Goal: Task Accomplishment & Management: Manage account settings

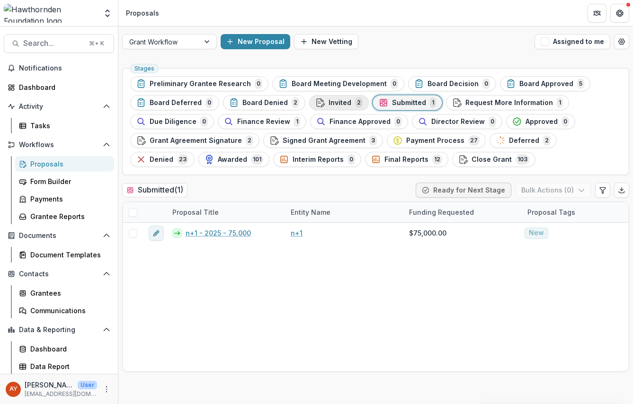
click at [329, 101] on span "Invited" at bounding box center [340, 103] width 23 height 8
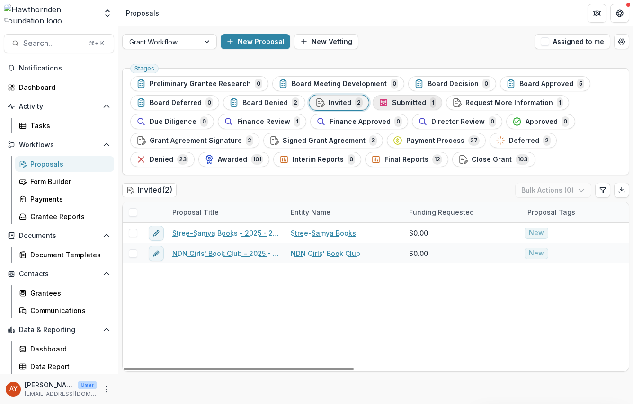
click at [412, 103] on span "Submitted" at bounding box center [409, 103] width 34 height 8
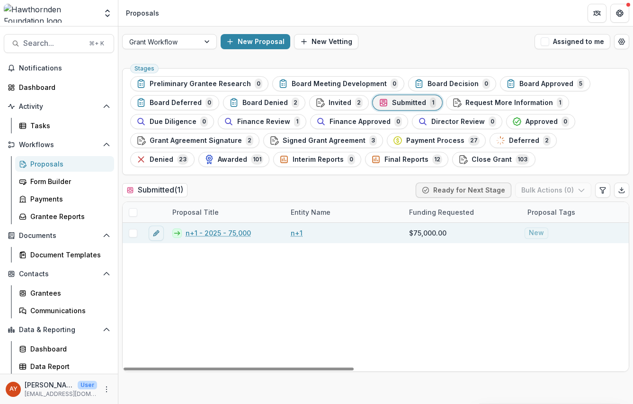
click at [235, 230] on link "n+1 - 2025 - 75,000" at bounding box center [218, 233] width 65 height 10
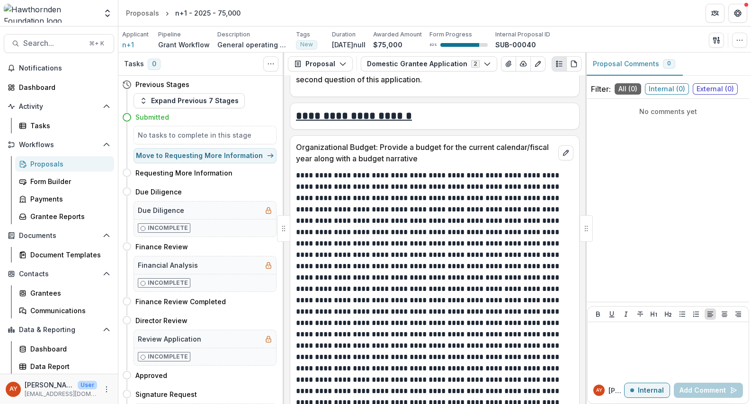
scroll to position [2284, 0]
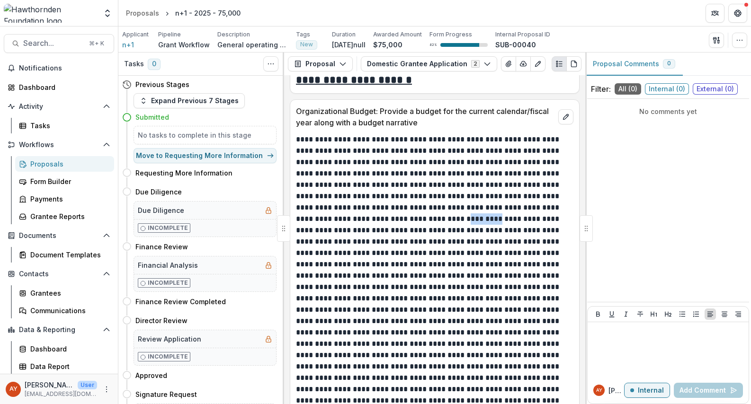
drag, startPoint x: 370, startPoint y: 218, endPoint x: 406, endPoint y: 221, distance: 36.5
click at [406, 221] on p at bounding box center [433, 276] width 275 height 284
click at [433, 220] on p at bounding box center [433, 276] width 275 height 284
click at [157, 11] on div "Proposals" at bounding box center [142, 13] width 33 height 10
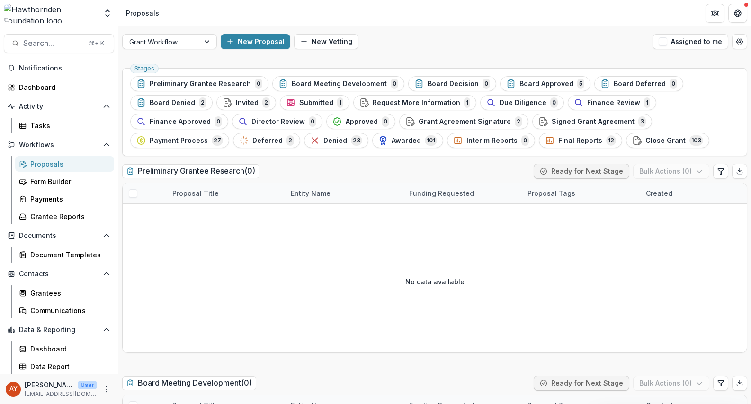
click at [580, 105] on line "button" at bounding box center [581, 105] width 2 height 2
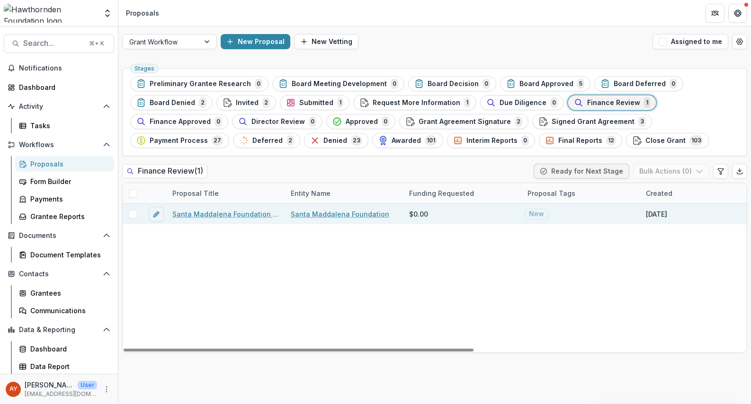
click at [254, 215] on link "Santa Maddalena Foundation - 2025 - 20,000" at bounding box center [225, 214] width 107 height 10
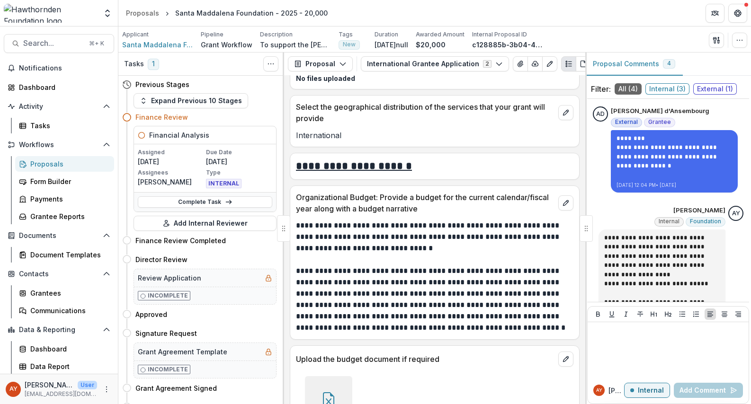
scroll to position [925, 0]
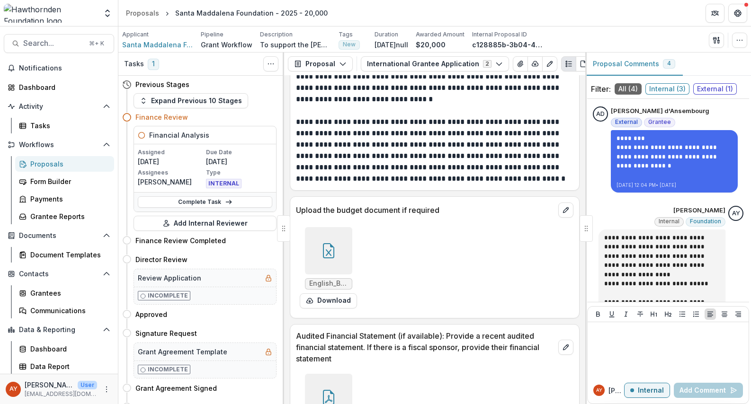
click at [346, 233] on div at bounding box center [328, 250] width 47 height 47
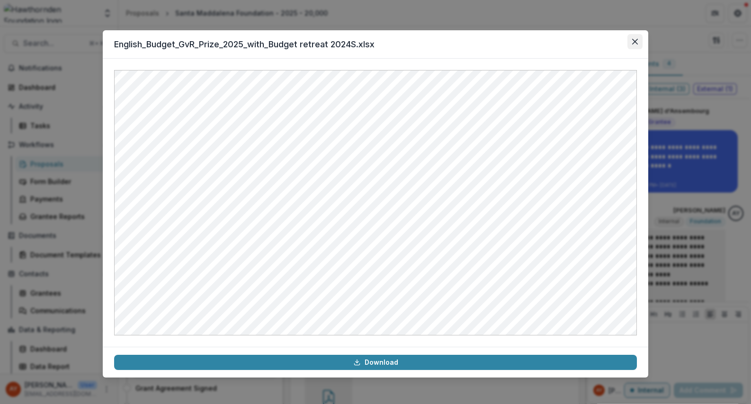
click at [633, 40] on button "Close" at bounding box center [634, 41] width 15 height 15
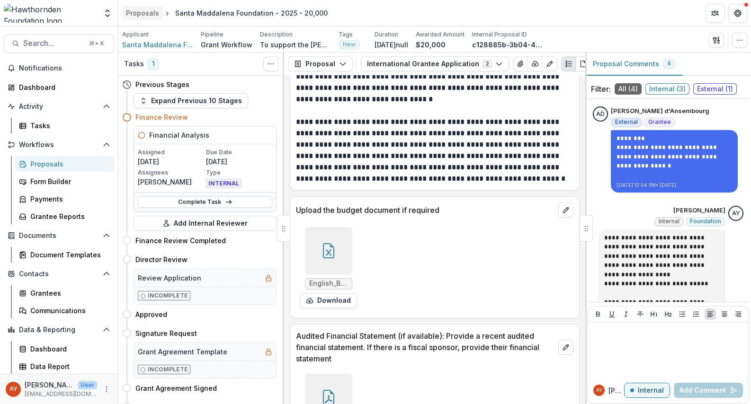
click at [153, 12] on div "Proposals" at bounding box center [142, 13] width 33 height 10
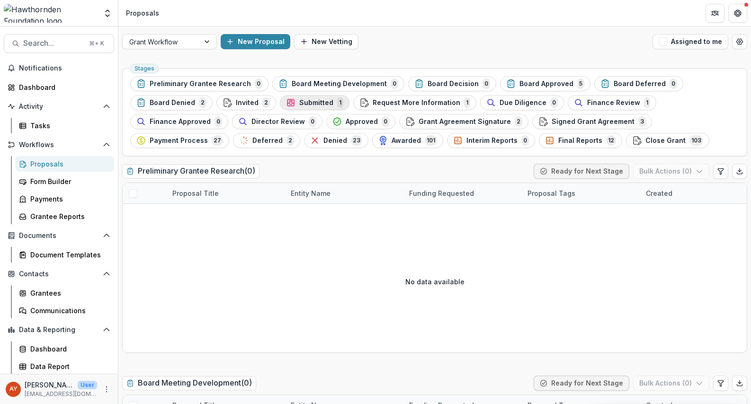
click at [294, 101] on div "Submitted 1" at bounding box center [314, 103] width 57 height 10
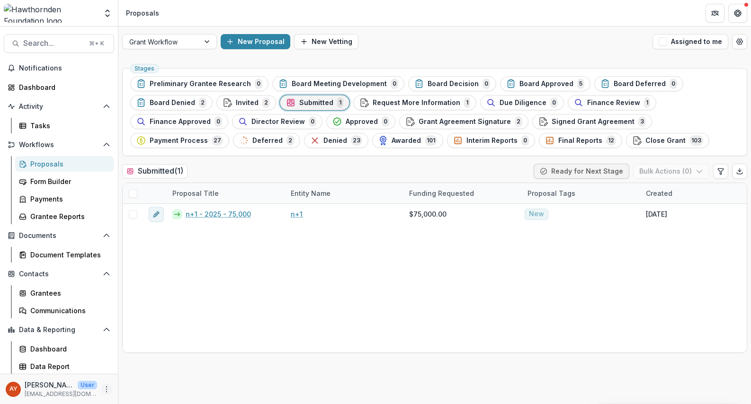
click at [103, 390] on icon "More" at bounding box center [107, 390] width 8 height 8
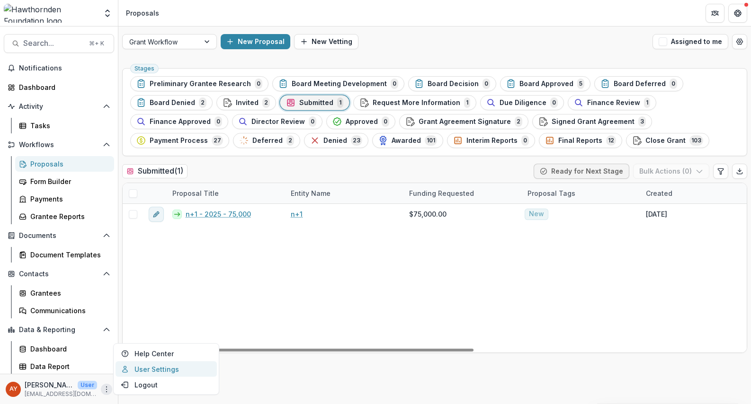
click at [179, 369] on link "User Settings" at bounding box center [166, 370] width 101 height 16
select select "********"
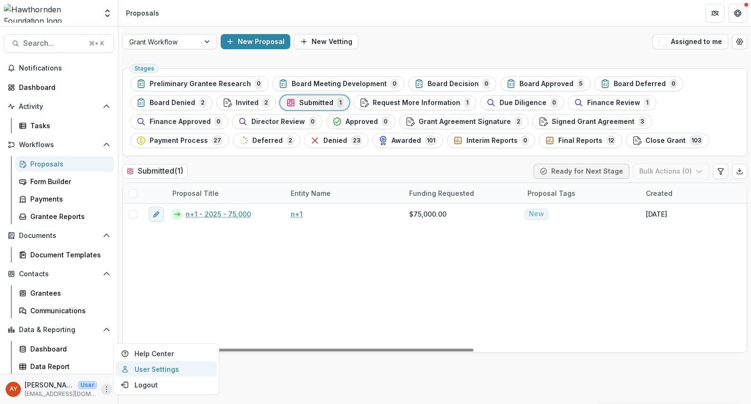
select select "**********"
select select "****"
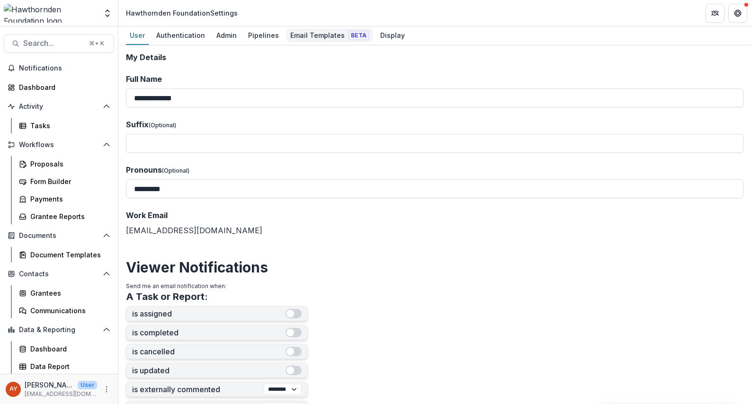
click at [323, 36] on div "Email Templates Beta" at bounding box center [330, 35] width 86 height 14
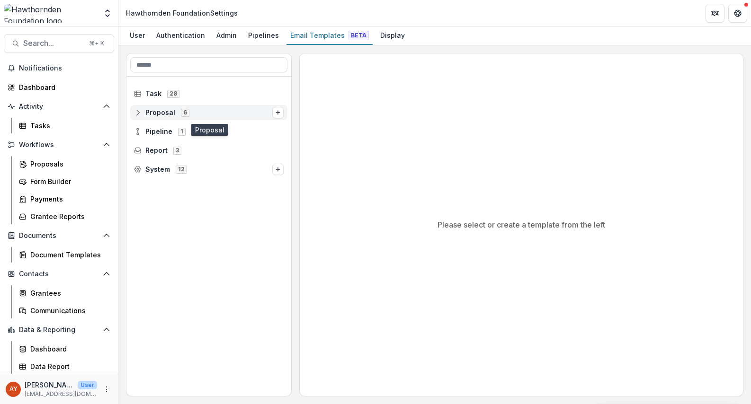
click at [172, 116] on span "Proposal" at bounding box center [160, 113] width 30 height 8
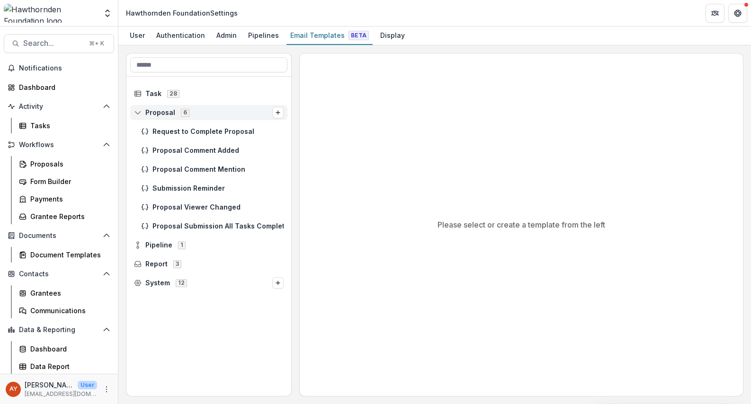
click at [170, 114] on span "Proposal" at bounding box center [160, 113] width 30 height 8
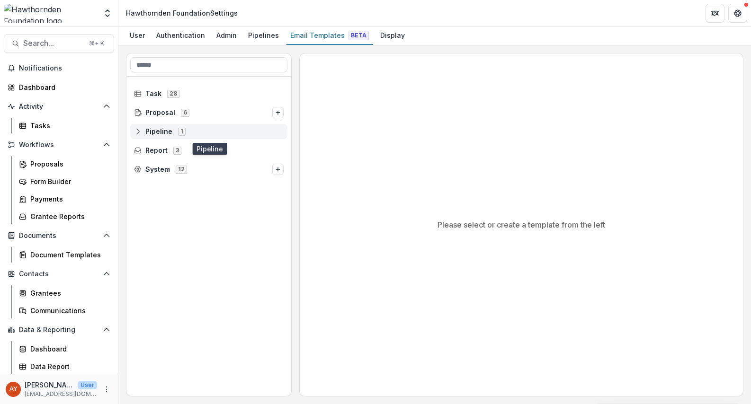
click at [163, 134] on span "Pipeline" at bounding box center [158, 132] width 27 height 8
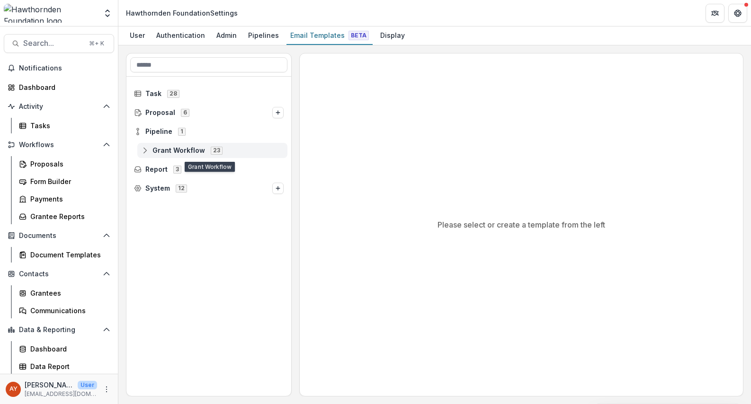
click at [163, 149] on span "Grant Workflow" at bounding box center [178, 151] width 53 height 8
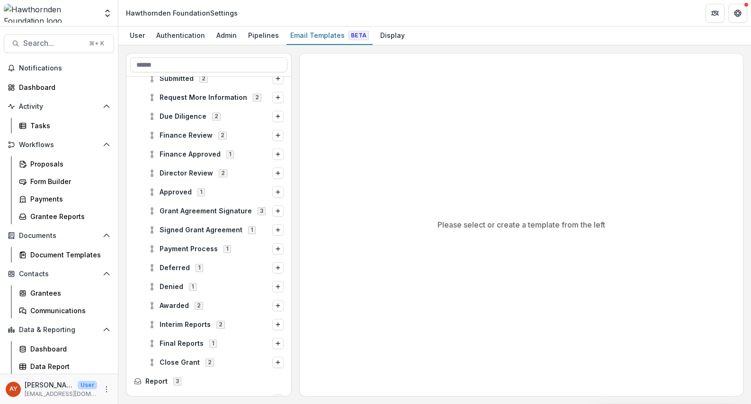
scroll to position [237, 0]
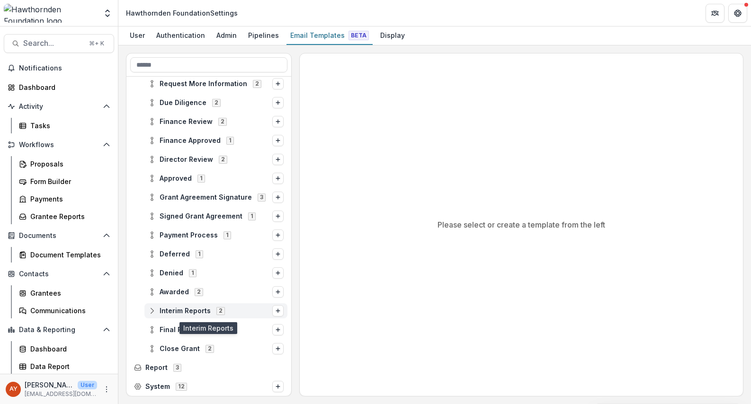
click at [223, 312] on span "2" at bounding box center [220, 311] width 9 height 8
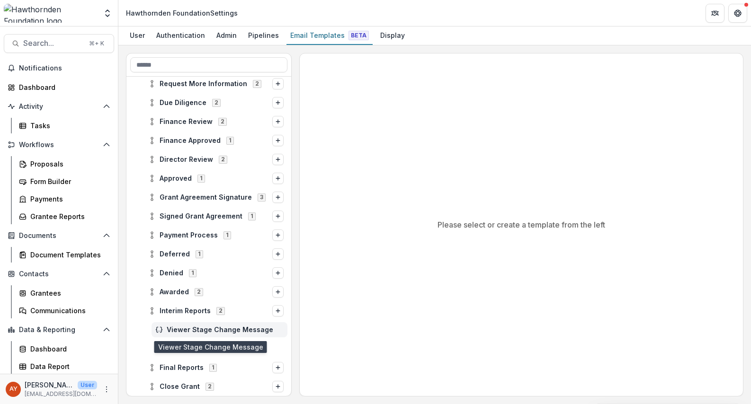
click at [246, 336] on div "Viewer Stage Change Message" at bounding box center [220, 329] width 136 height 15
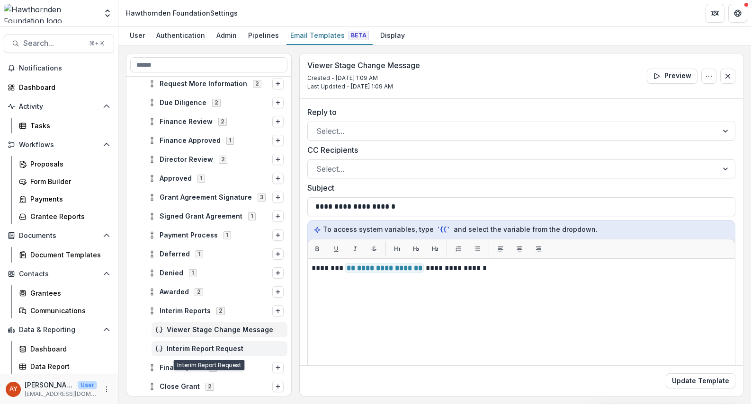
click at [245, 343] on div "Interim Report Request" at bounding box center [220, 348] width 136 height 15
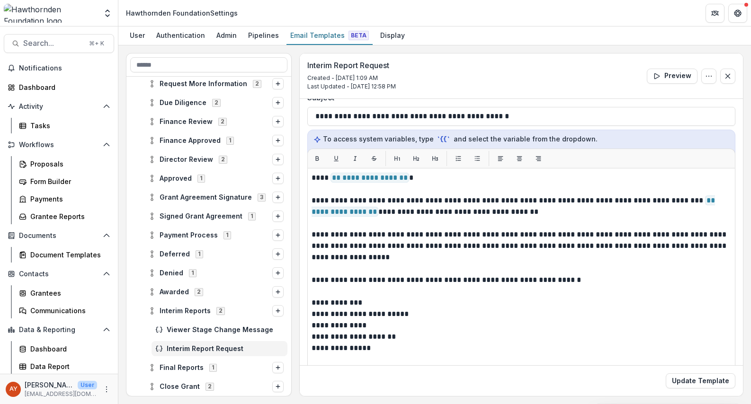
scroll to position [130, 0]
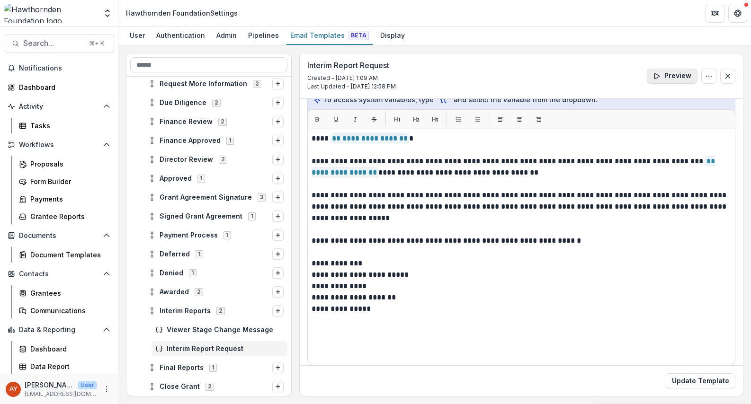
click at [633, 77] on button "Preview" at bounding box center [672, 76] width 51 height 15
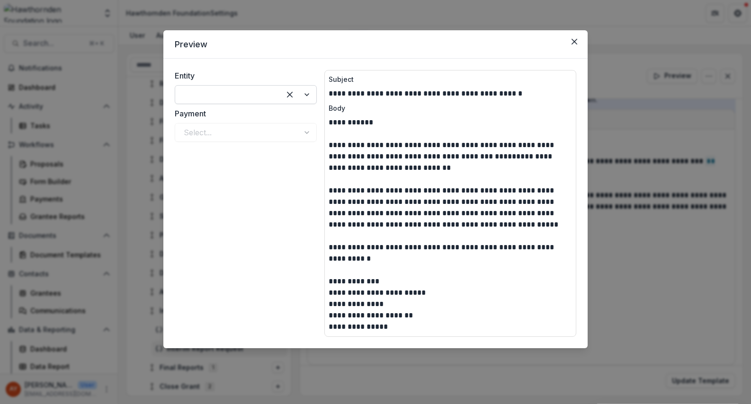
click at [313, 90] on div at bounding box center [298, 95] width 36 height 18
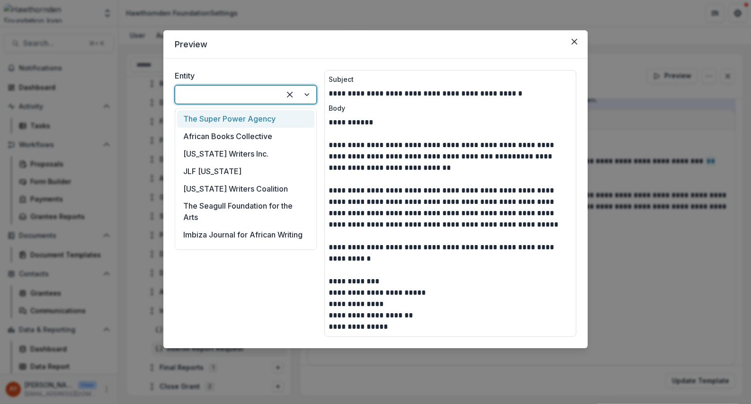
click at [282, 115] on div "The Super Power Agency" at bounding box center [245, 119] width 137 height 18
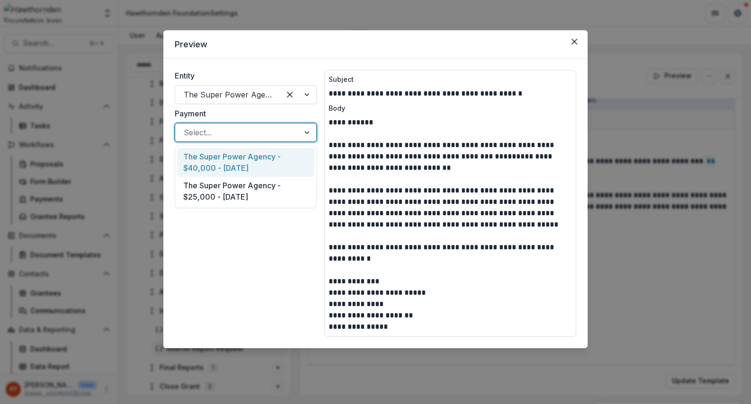
click at [283, 130] on div at bounding box center [237, 132] width 107 height 13
click at [302, 156] on div "The Super Power Agency - $40,000 - [DATE]" at bounding box center [245, 162] width 137 height 29
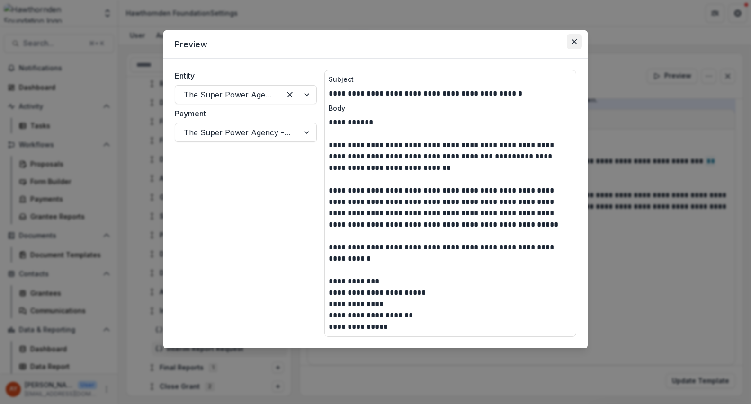
click at [576, 45] on button "Close" at bounding box center [574, 41] width 15 height 15
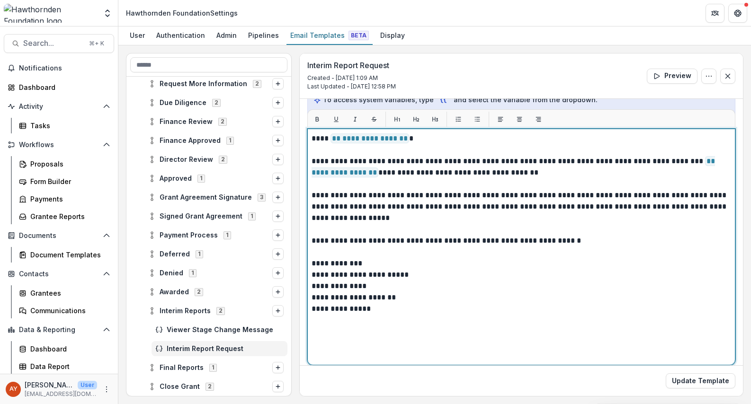
click at [438, 184] on p at bounding box center [522, 184] width 420 height 11
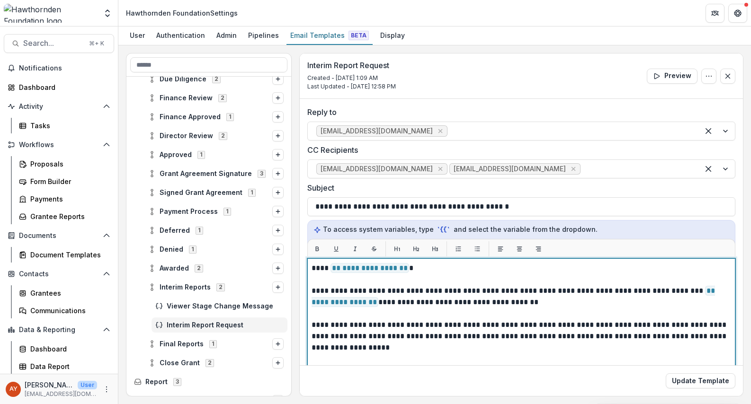
scroll to position [275, 0]
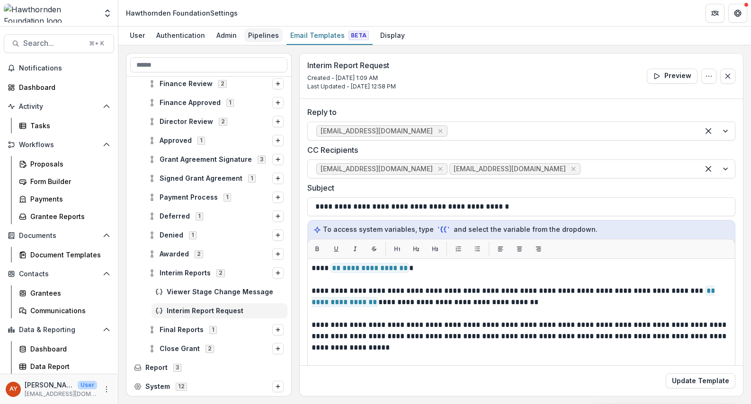
click at [256, 36] on div "Pipelines" at bounding box center [263, 35] width 38 height 14
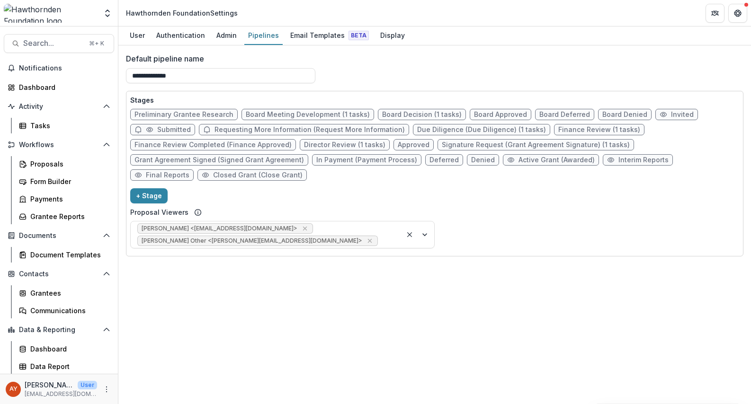
click at [603, 159] on span "Interim Reports" at bounding box center [638, 159] width 70 height 11
click at [618, 161] on span "Interim Reports" at bounding box center [643, 160] width 50 height 8
select select "*********"
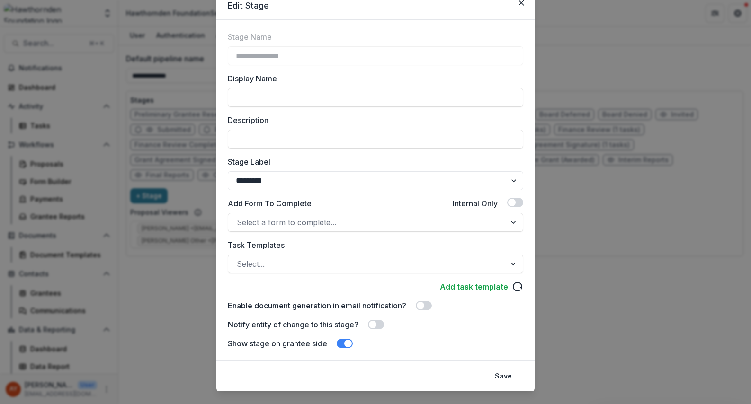
scroll to position [56, 0]
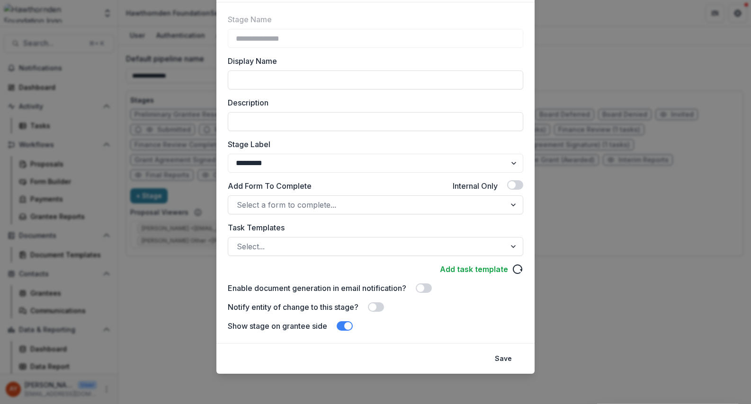
click at [376, 308] on span at bounding box center [373, 308] width 8 height 8
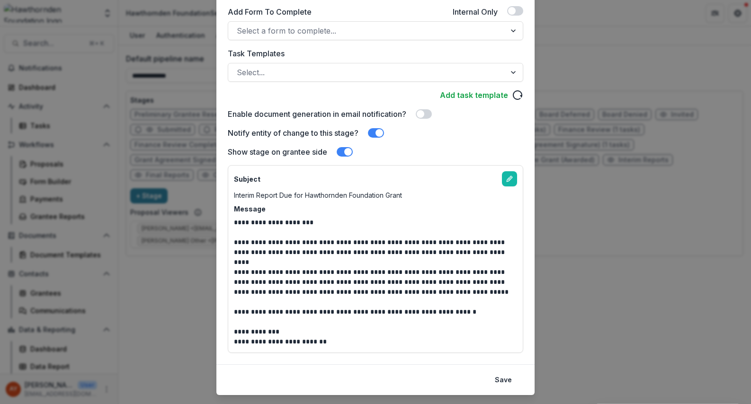
scroll to position [231, 0]
click at [499, 375] on button "Save" at bounding box center [503, 379] width 28 height 15
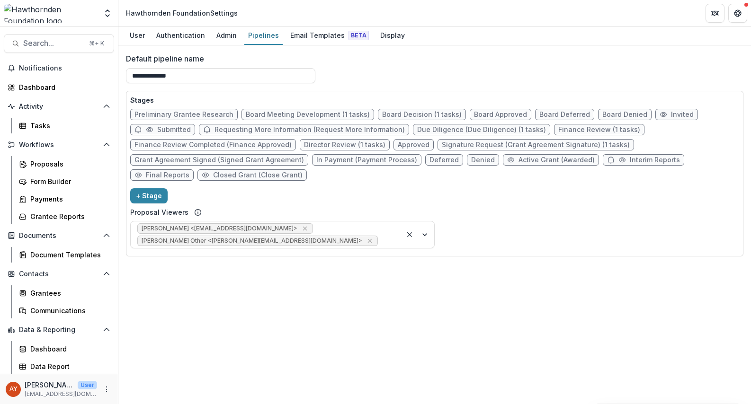
click at [189, 171] on span "Final Reports" at bounding box center [168, 175] width 44 height 8
select select "*********"
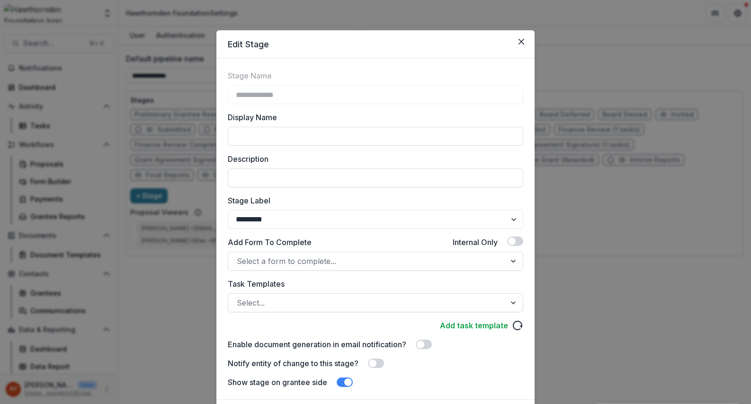
scroll to position [56, 0]
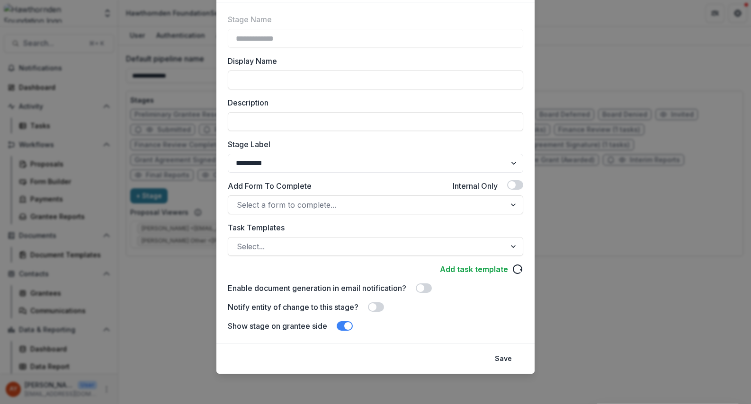
click at [378, 306] on span at bounding box center [376, 307] width 16 height 9
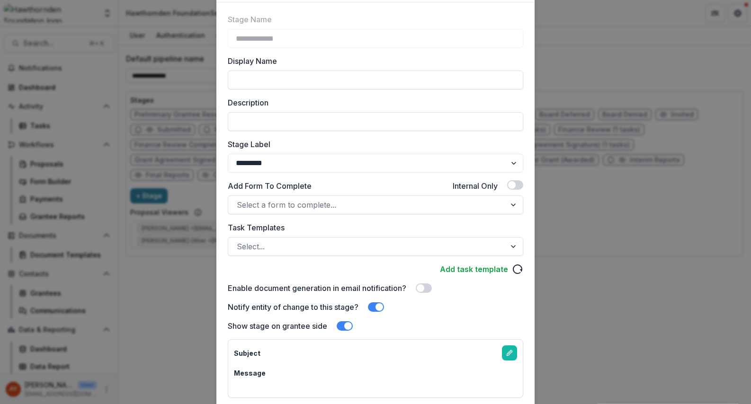
scroll to position [123, 0]
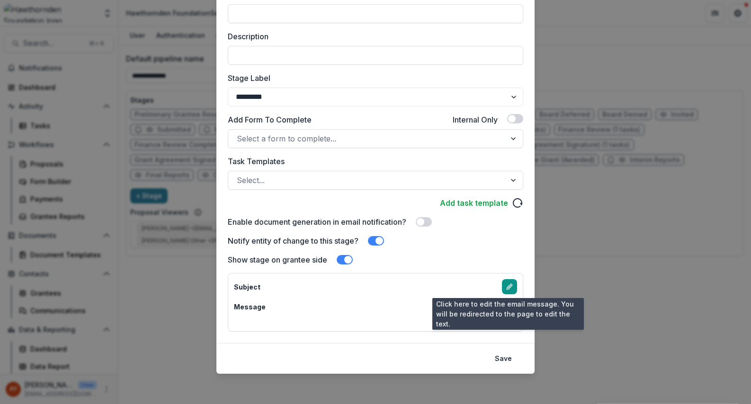
click at [509, 289] on icon "edit-email-template" at bounding box center [510, 287] width 8 height 8
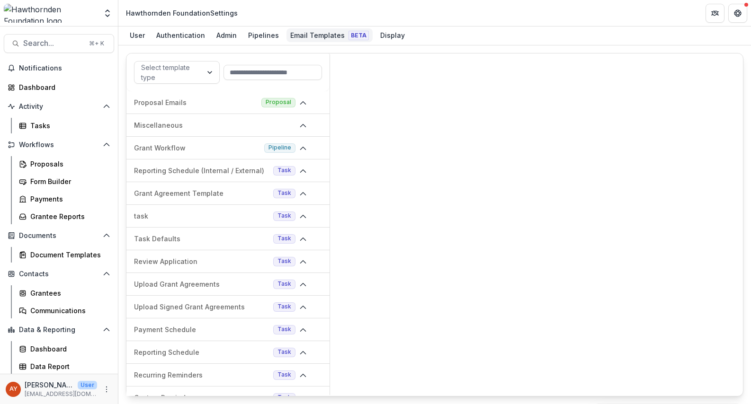
click at [328, 31] on div "Email Templates Beta" at bounding box center [330, 35] width 86 height 14
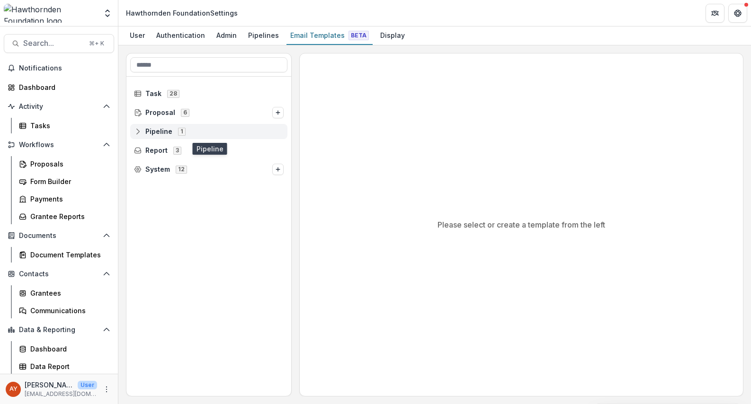
click at [186, 133] on span "Pipeline 1" at bounding box center [209, 131] width 150 height 8
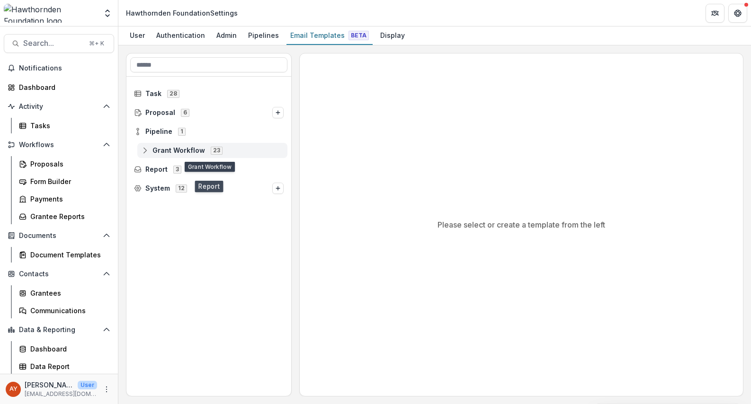
click at [204, 151] on span "Grant Workflow 23" at bounding box center [212, 150] width 143 height 8
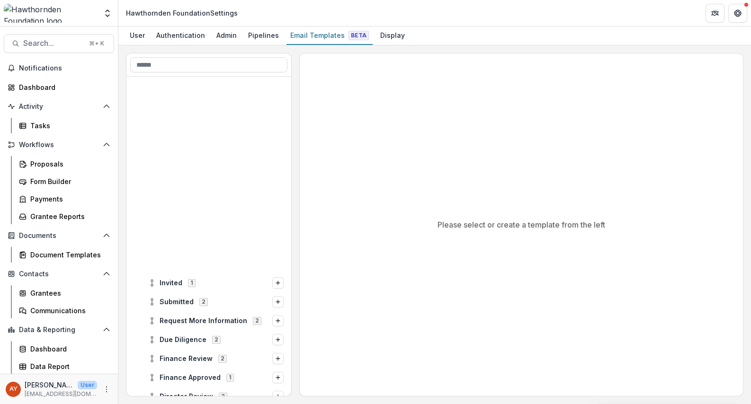
scroll to position [237, 0]
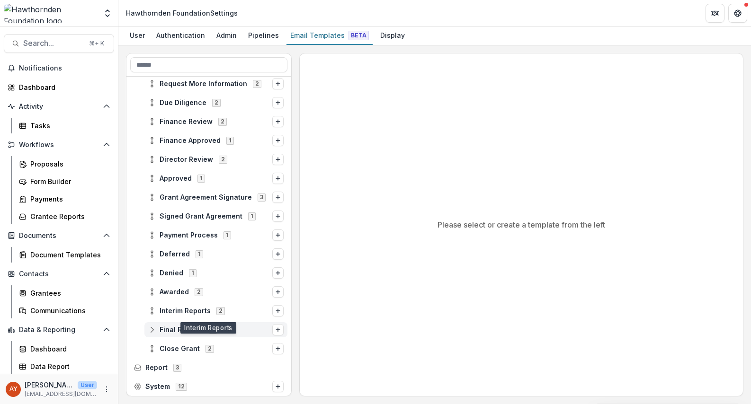
click at [211, 326] on div "1" at bounding box center [212, 330] width 11 height 8
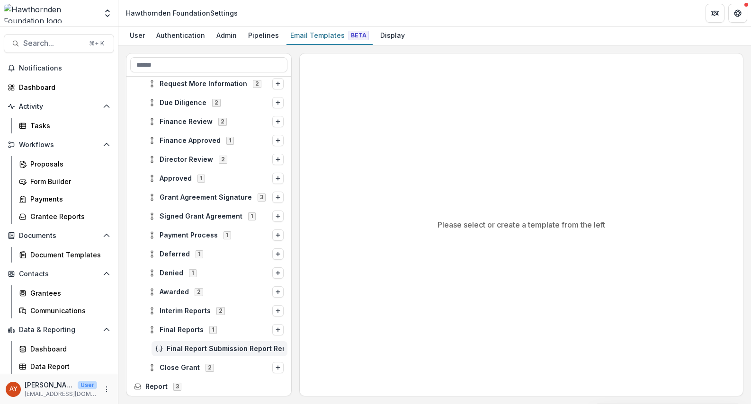
click at [206, 350] on span "Final Report Submission Report Reminder" at bounding box center [225, 349] width 117 height 8
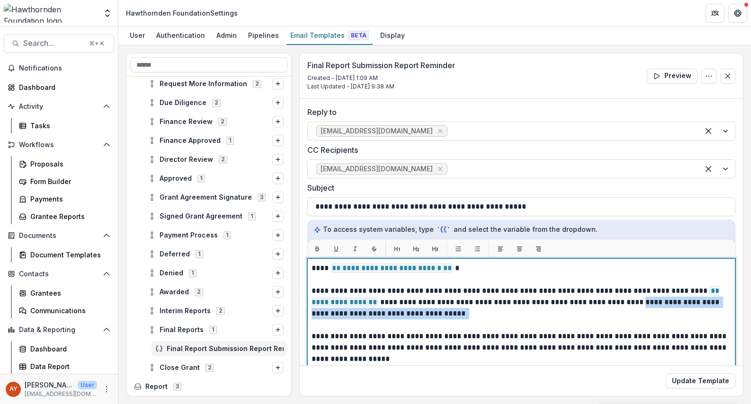
drag, startPoint x: 514, startPoint y: 319, endPoint x: 636, endPoint y: 303, distance: 122.8
click at [633, 303] on p "**********" at bounding box center [520, 308] width 417 height 45
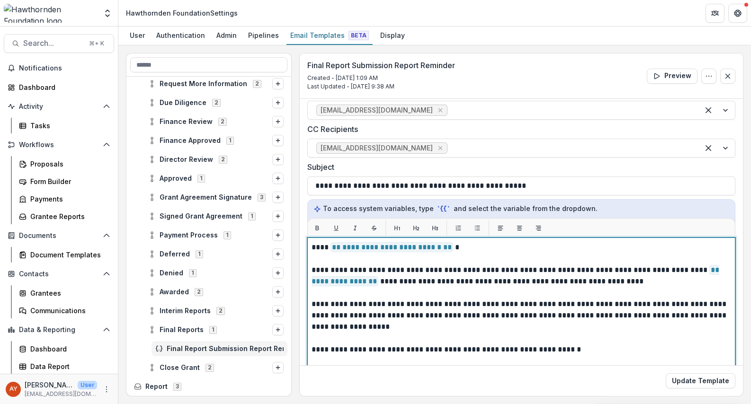
scroll to position [33, 0]
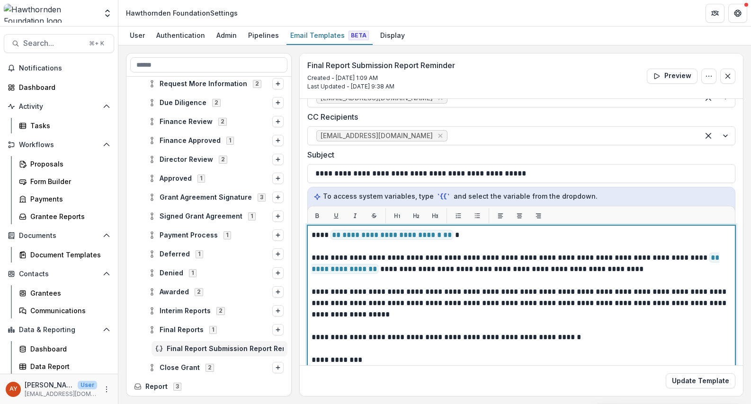
click at [633, 275] on p at bounding box center [522, 280] width 420 height 11
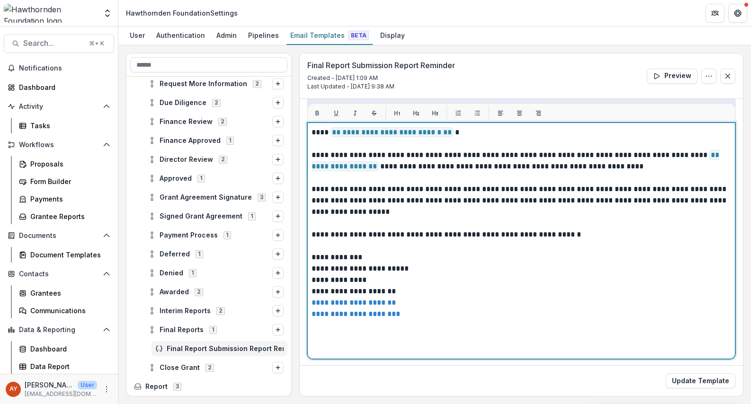
scroll to position [137, 0]
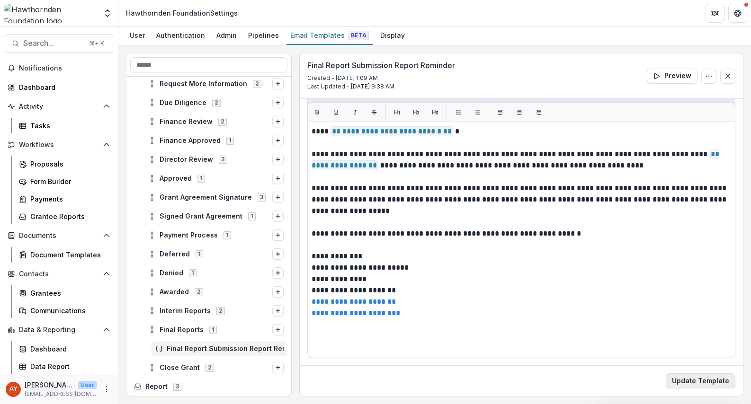
click at [633, 376] on button "Update Template" at bounding box center [701, 381] width 70 height 15
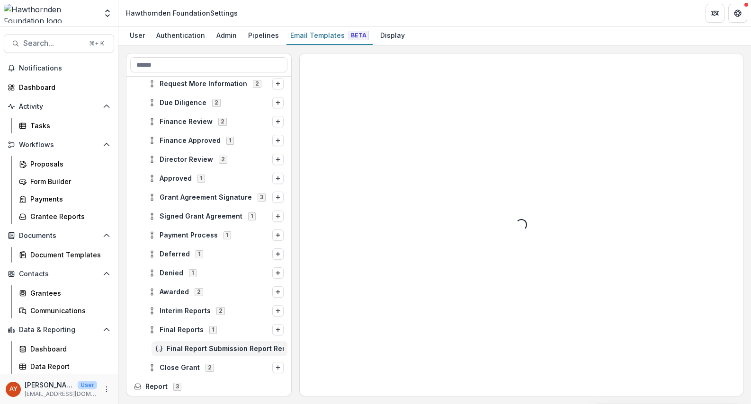
scroll to position [0, 0]
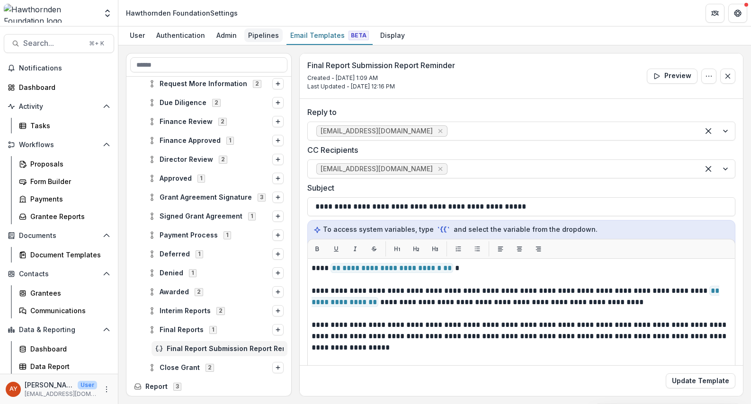
click at [257, 36] on div "Pipelines" at bounding box center [263, 35] width 38 height 14
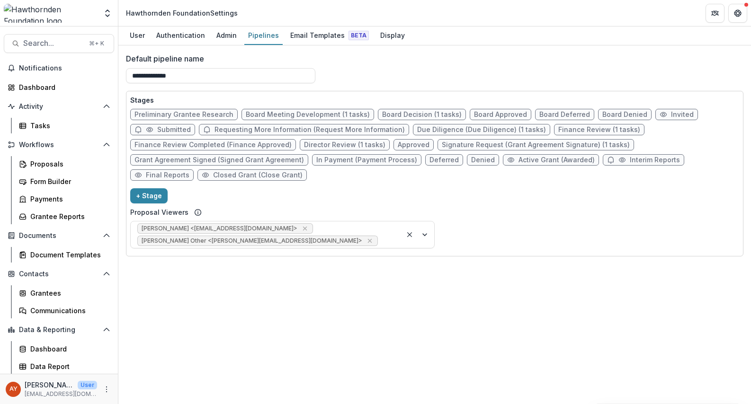
click at [189, 171] on span "Final Reports" at bounding box center [168, 175] width 44 height 8
select select "*********"
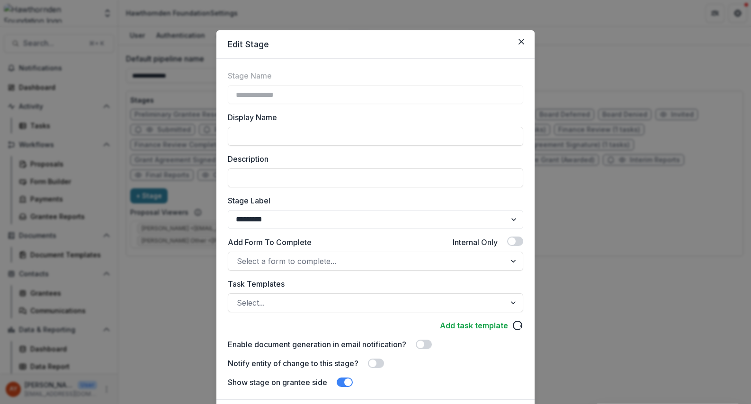
scroll to position [56, 0]
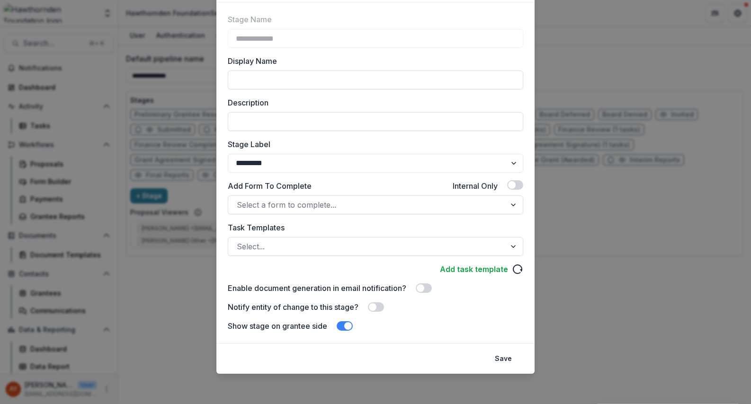
click at [381, 305] on span at bounding box center [376, 307] width 16 height 9
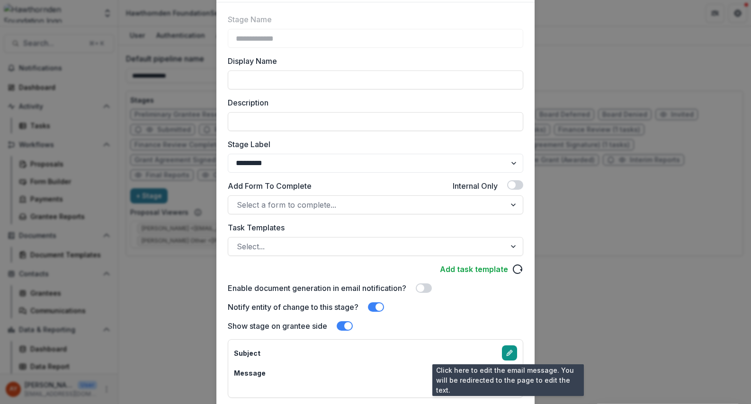
click at [507, 355] on icon "edit-email-template" at bounding box center [509, 354] width 4 height 4
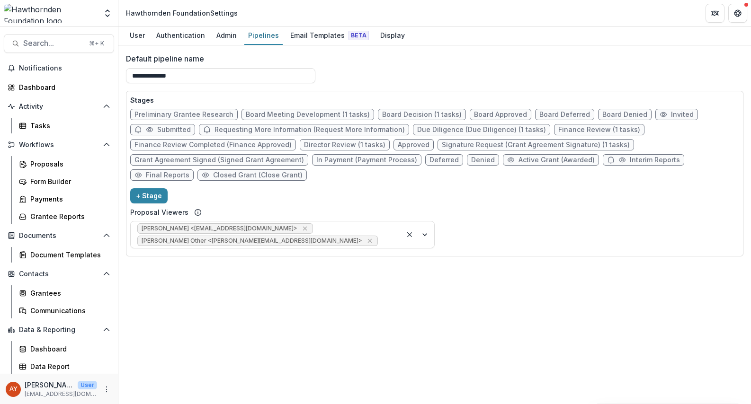
click at [189, 171] on span "Final Reports" at bounding box center [168, 175] width 44 height 8
select select "*********"
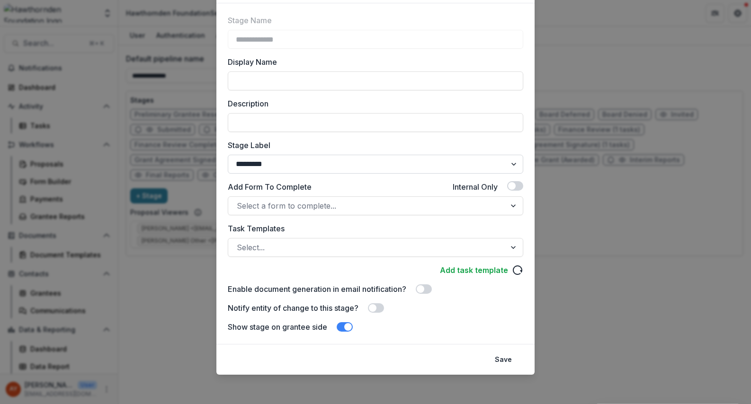
scroll to position [56, 0]
click at [376, 305] on span at bounding box center [373, 308] width 8 height 8
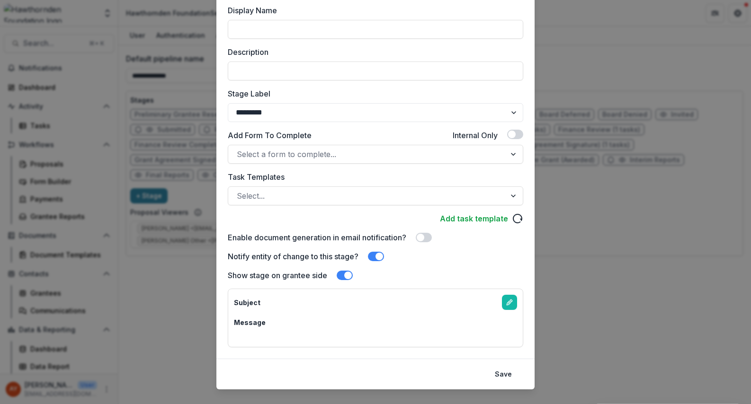
scroll to position [123, 0]
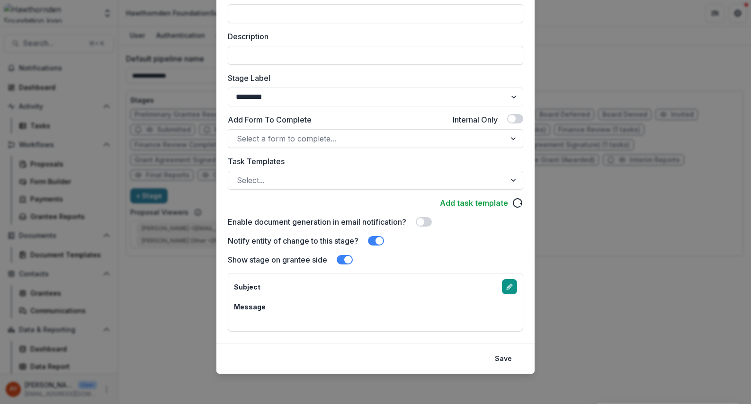
click at [507, 292] on link "edit-email-template" at bounding box center [509, 286] width 15 height 15
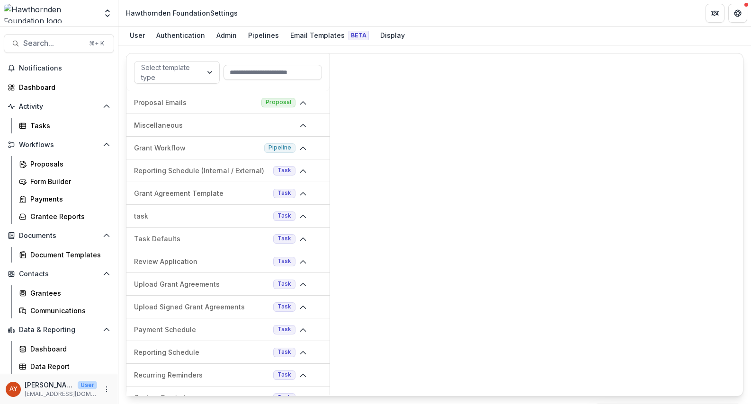
scroll to position [170, 0]
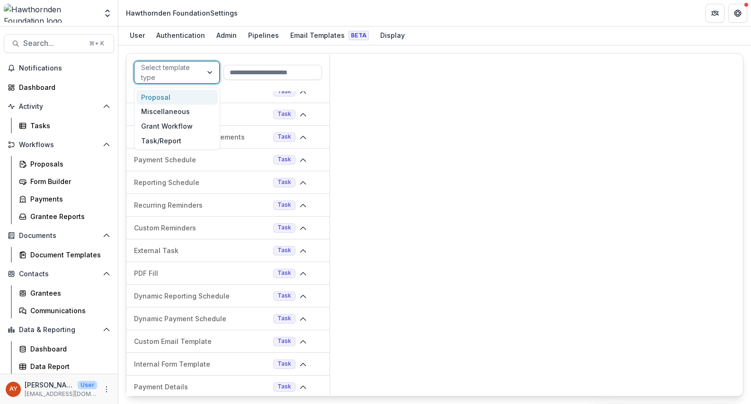
click at [191, 68] on div at bounding box center [168, 73] width 54 height 12
click at [173, 130] on div "Grant Workflow" at bounding box center [176, 126] width 81 height 15
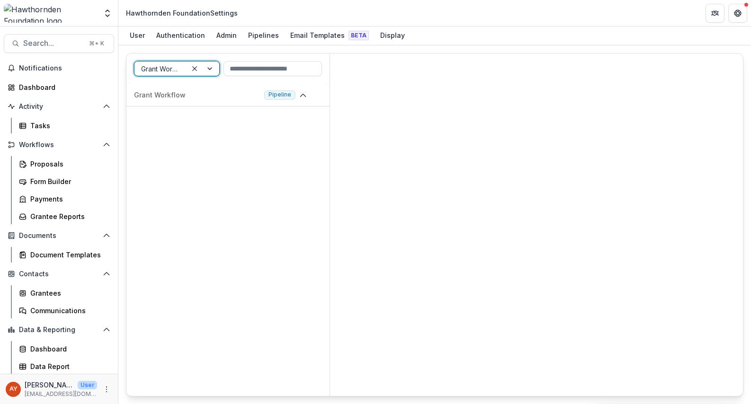
scroll to position [0, 0]
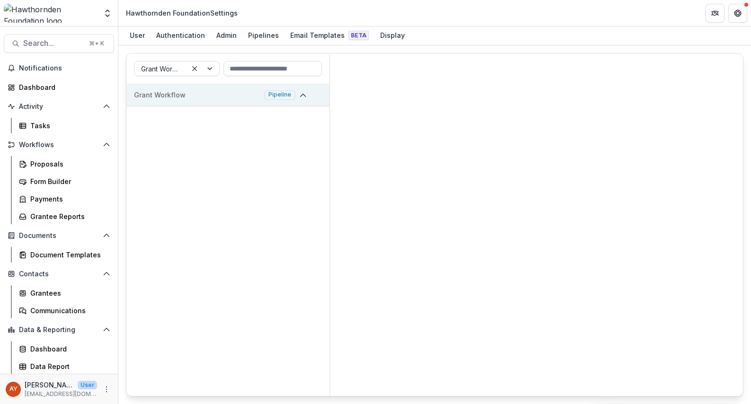
click at [234, 106] on div "Grant Workflow Pipeline" at bounding box center [227, 95] width 203 height 23
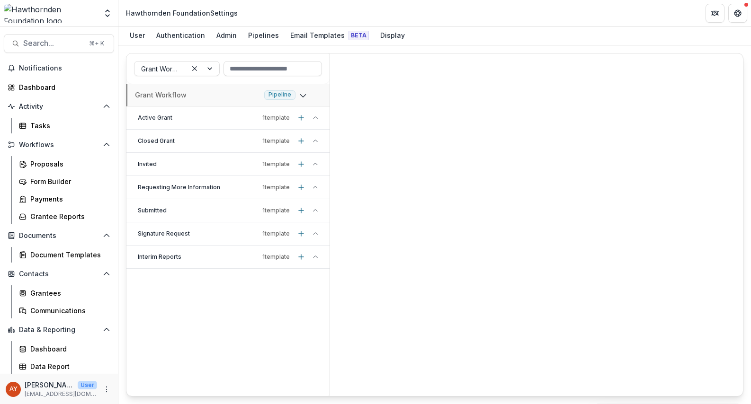
click at [320, 257] on div "Interim Reports 1 template" at bounding box center [227, 257] width 203 height 23
click at [425, 259] on div at bounding box center [536, 225] width 413 height 343
